Goal: Use online tool/utility: Utilize a website feature to perform a specific function

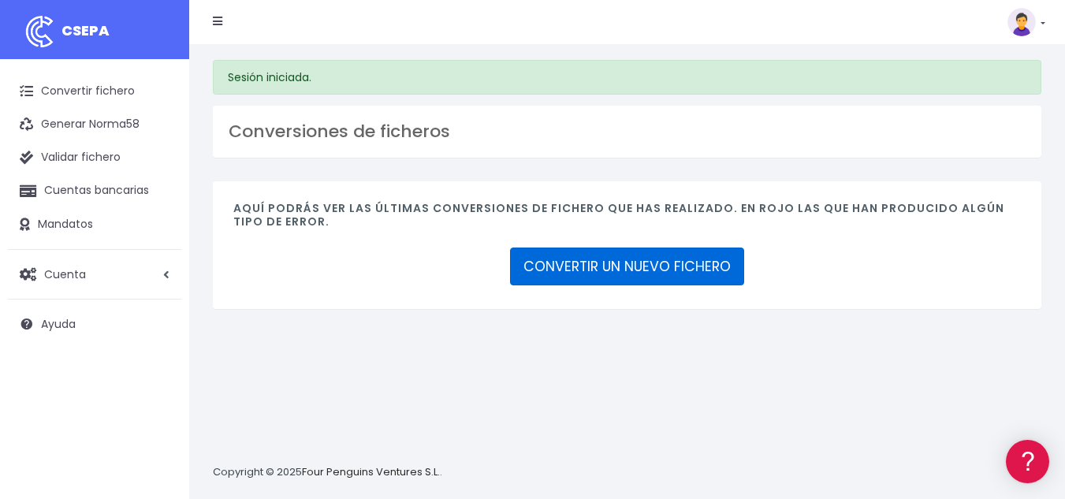
click at [620, 277] on link "CONVERTIR UN NUEVO FICHERO" at bounding box center [627, 266] width 234 height 38
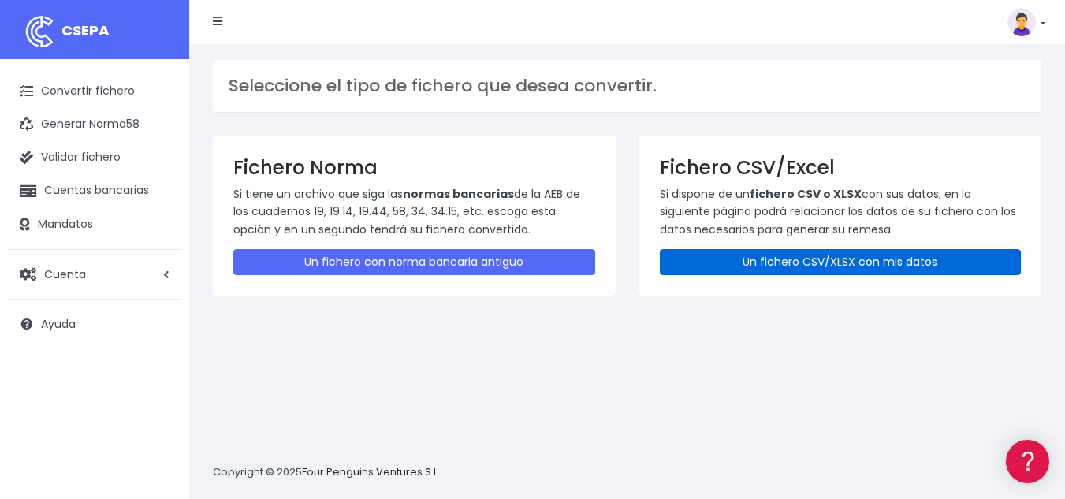
click at [738, 270] on link "Un fichero CSV/XLSX con mis datos" at bounding box center [841, 262] width 362 height 26
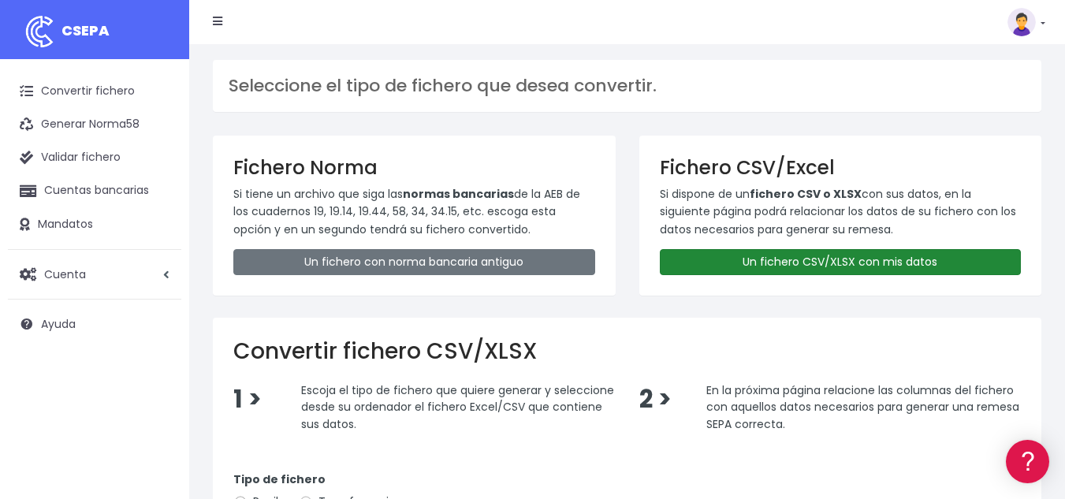
scroll to position [315, 0]
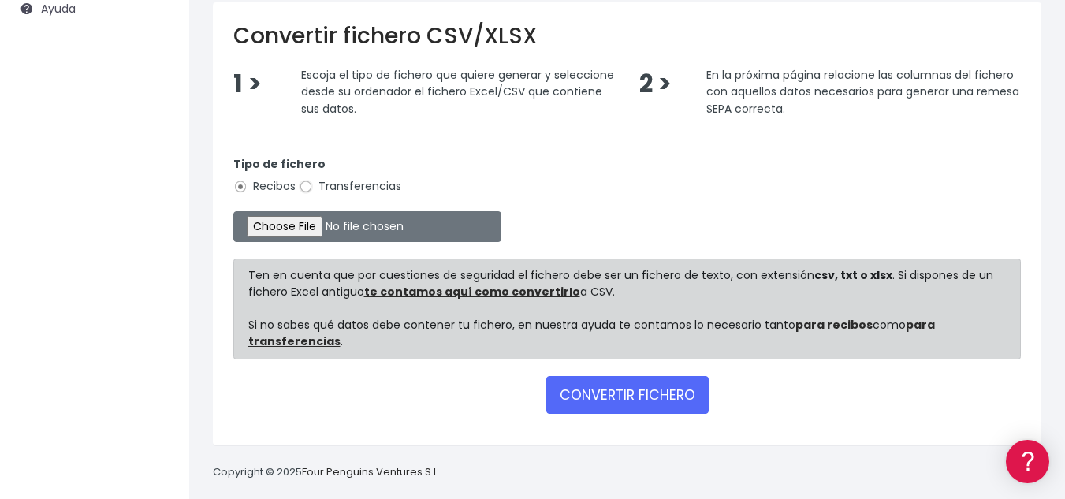
click at [310, 191] on input "Transferencias" at bounding box center [306, 187] width 14 height 14
radio input "true"
click at [335, 232] on input "file" at bounding box center [367, 226] width 268 height 31
type input "C:\fakepath\PAGO NÓMINAS SAD SEPTIEMBRE 2025.csv"
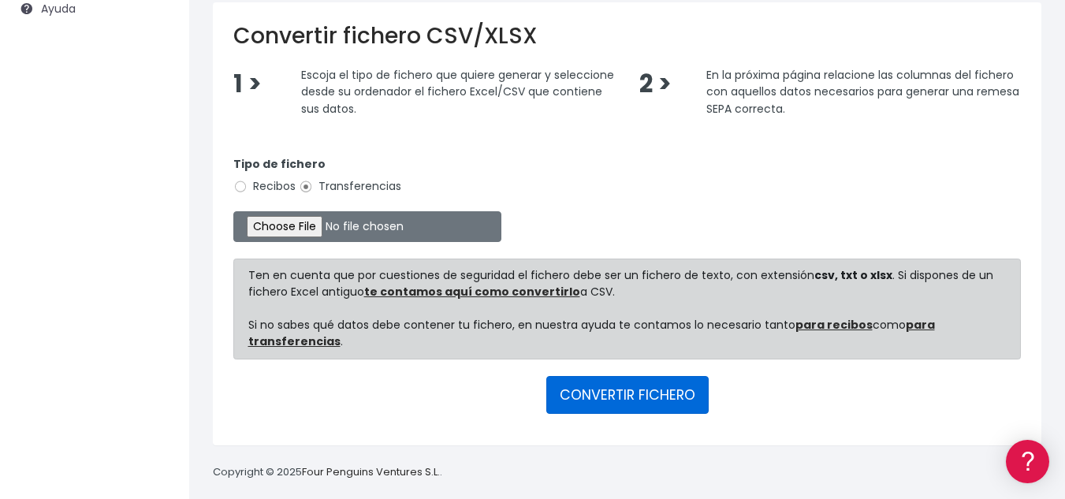
click at [604, 392] on button "CONVERTIR FICHERO" at bounding box center [627, 395] width 162 height 38
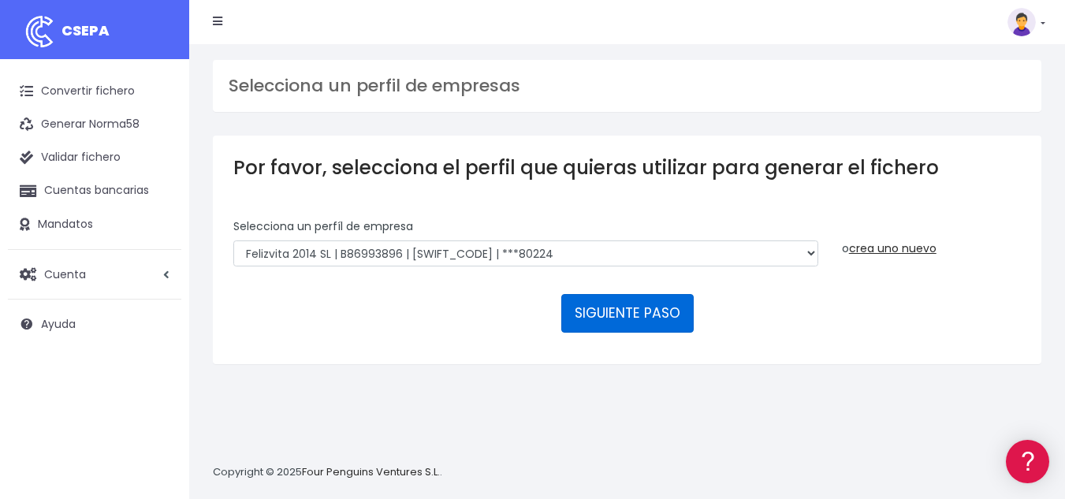
click at [638, 319] on button "SIGUIENTE PASO" at bounding box center [627, 313] width 132 height 38
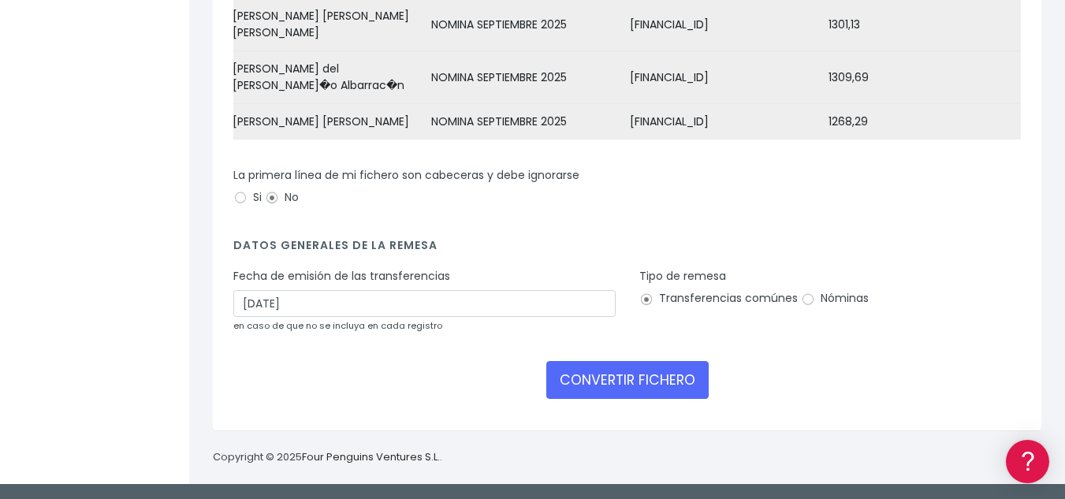
scroll to position [355, 0]
click at [244, 199] on input "Si" at bounding box center [240, 198] width 14 height 14
radio input "true"
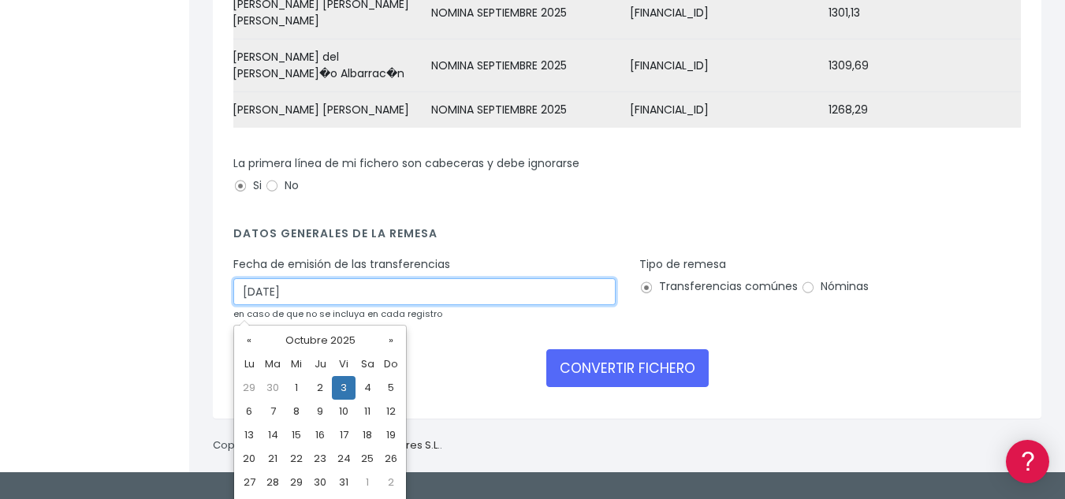
click at [369, 305] on input "03/10/2025" at bounding box center [424, 291] width 382 height 27
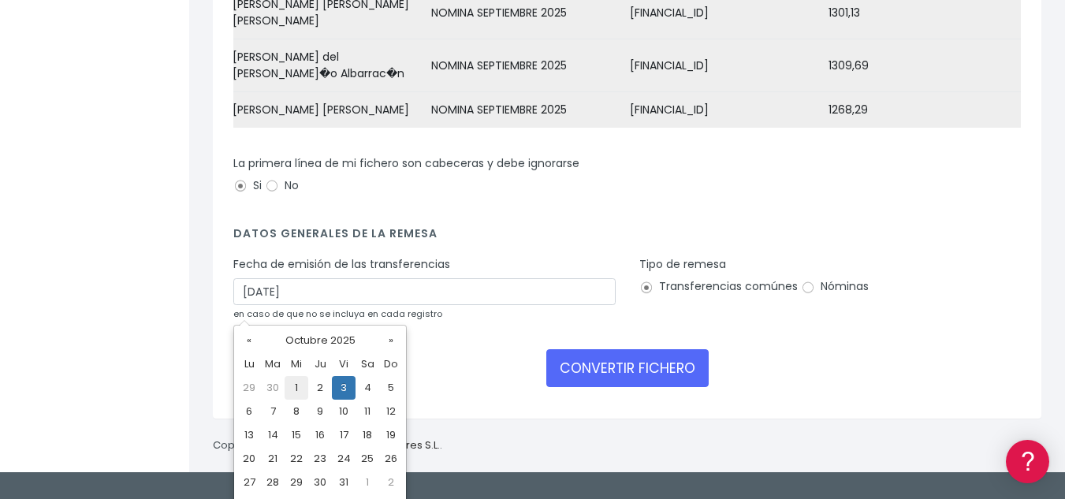
click at [300, 385] on td "1" at bounding box center [296, 388] width 24 height 24
type input "01/10/2025"
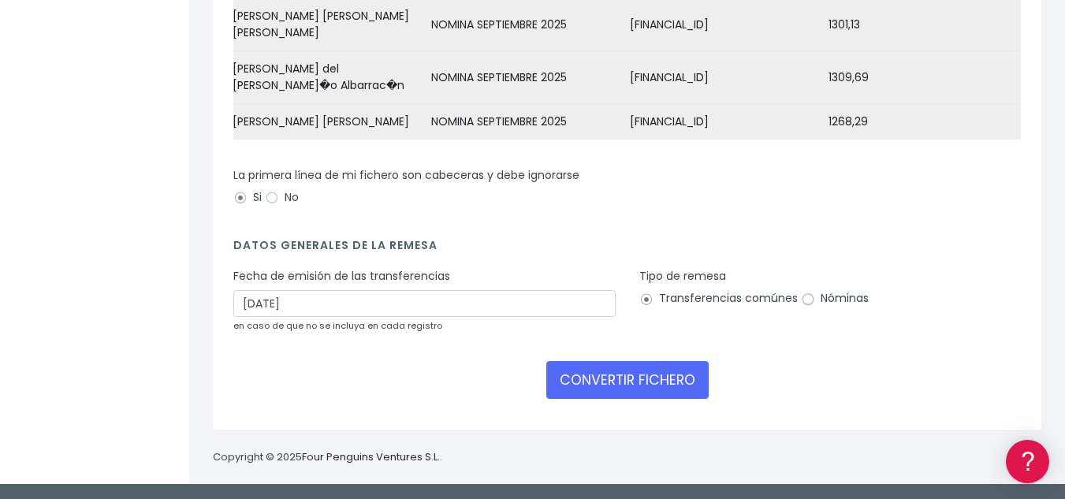
click at [809, 301] on input "Nóminas" at bounding box center [808, 299] width 14 height 14
radio input "true"
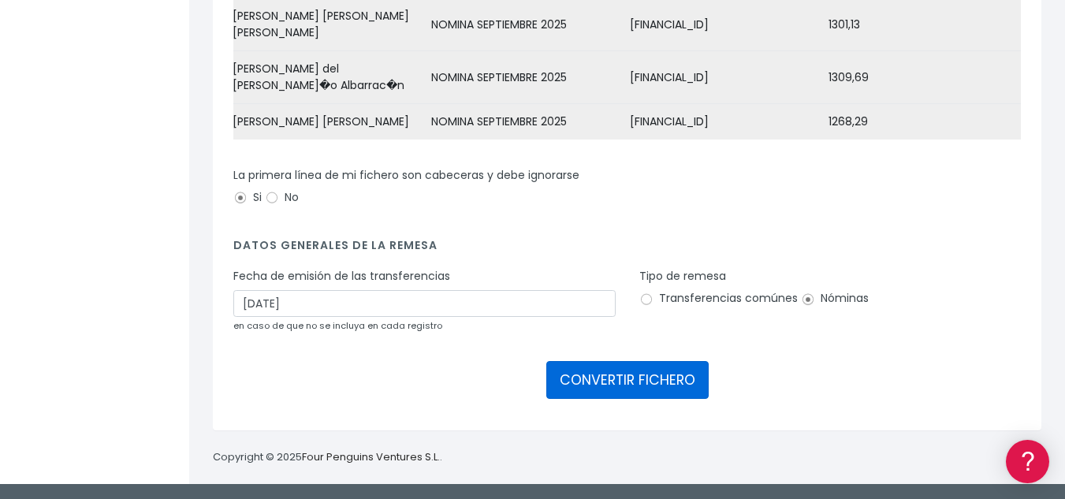
click at [622, 377] on button "CONVERTIR FICHERO" at bounding box center [627, 380] width 162 height 38
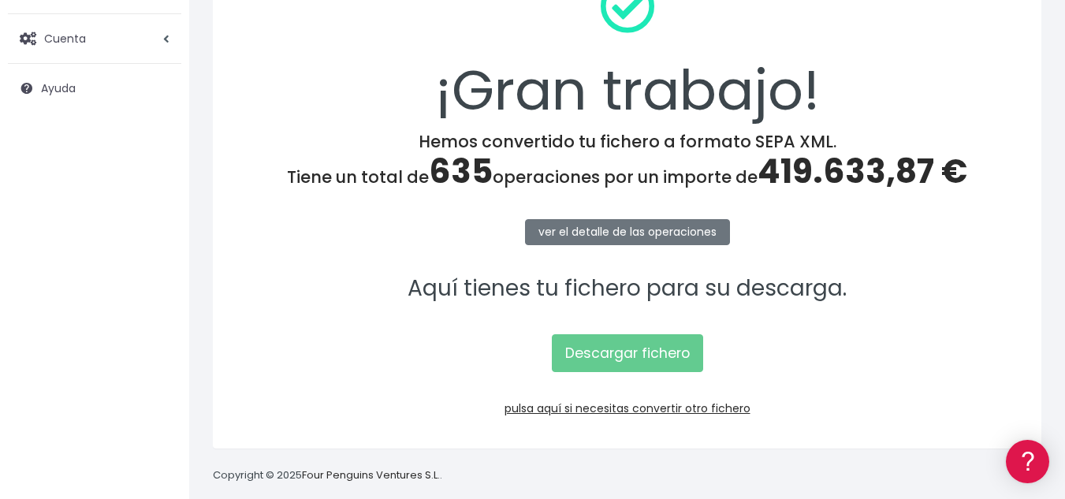
scroll to position [236, 0]
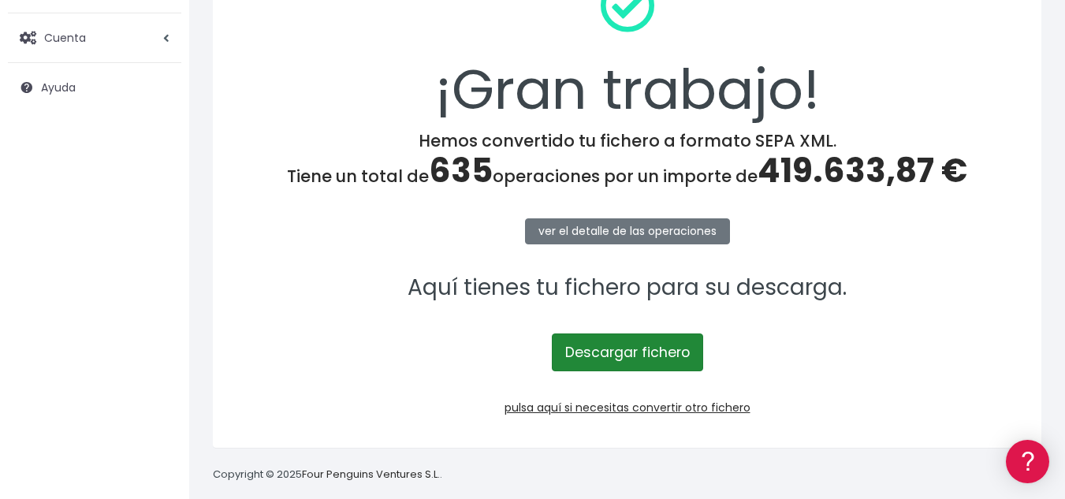
click at [653, 356] on link "Descargar fichero" at bounding box center [627, 352] width 151 height 38
